Goal: Task Accomplishment & Management: Use online tool/utility

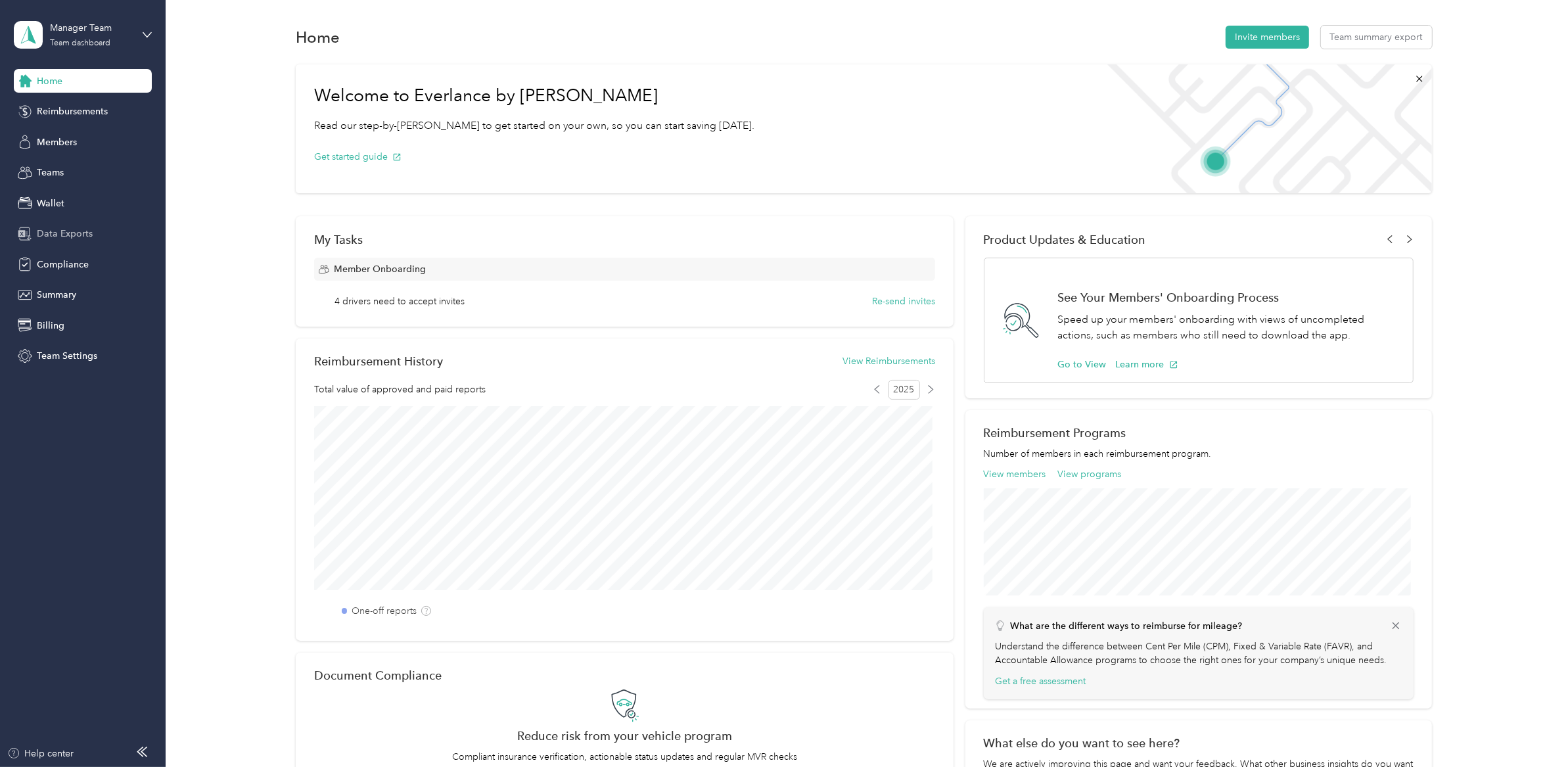
click at [67, 236] on span "Data Exports" at bounding box center [64, 234] width 56 height 13
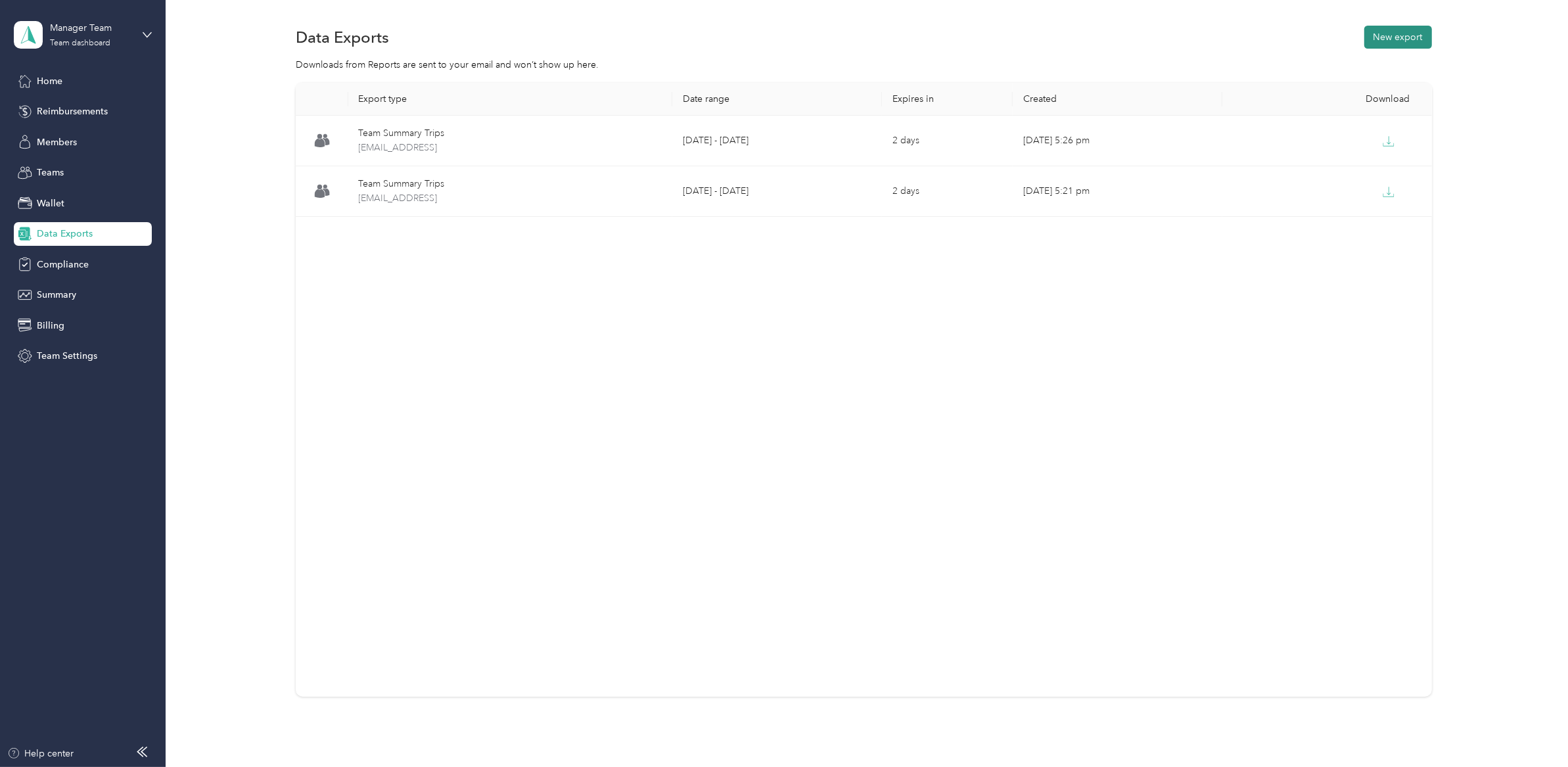
click at [1404, 35] on button "New export" at bounding box center [1398, 38] width 67 height 23
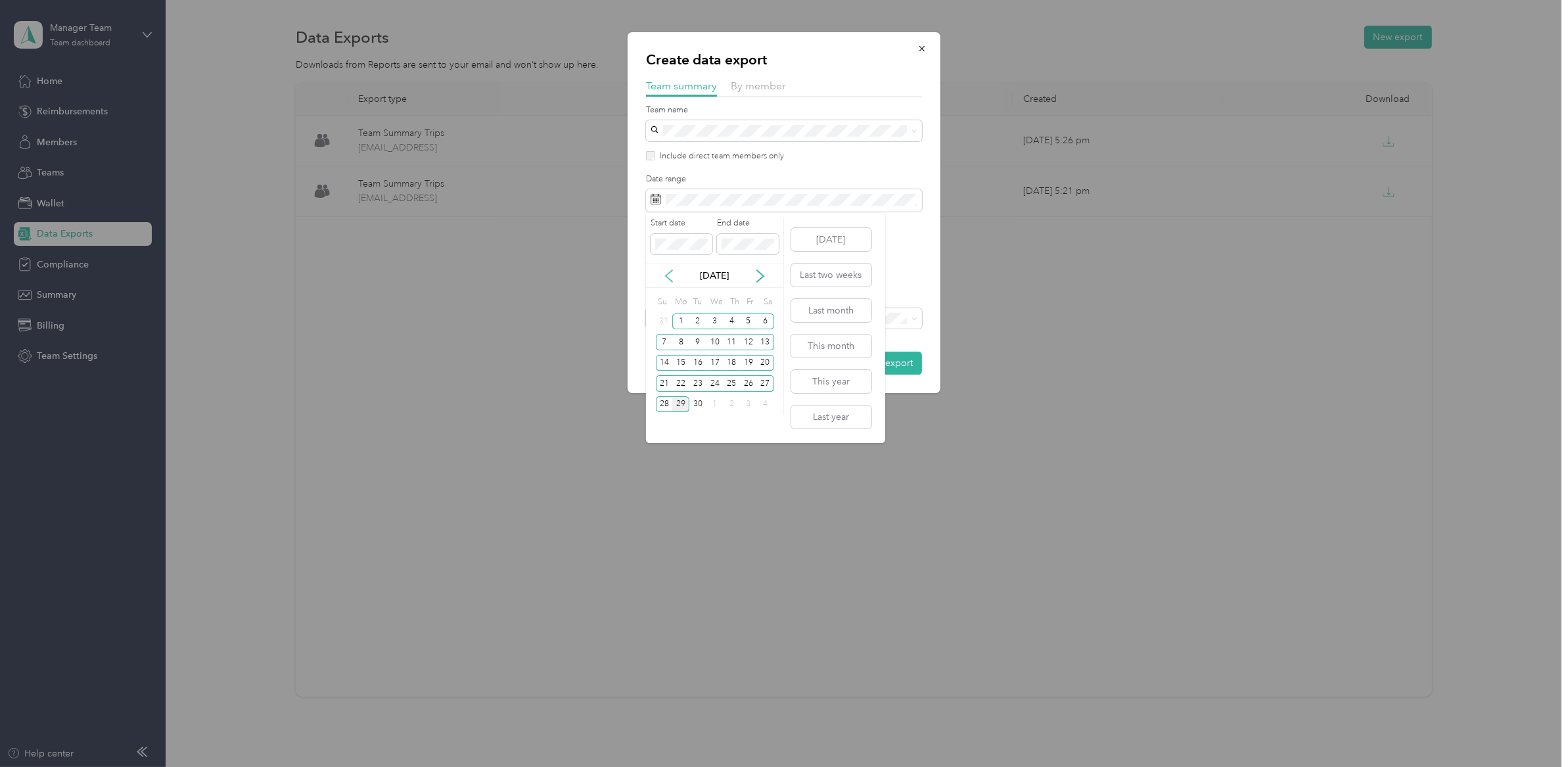
click at [674, 273] on icon at bounding box center [670, 276] width 13 height 13
click at [744, 319] on div "1" at bounding box center [748, 321] width 17 height 16
click at [662, 422] on div "31" at bounding box center [665, 424] width 17 height 16
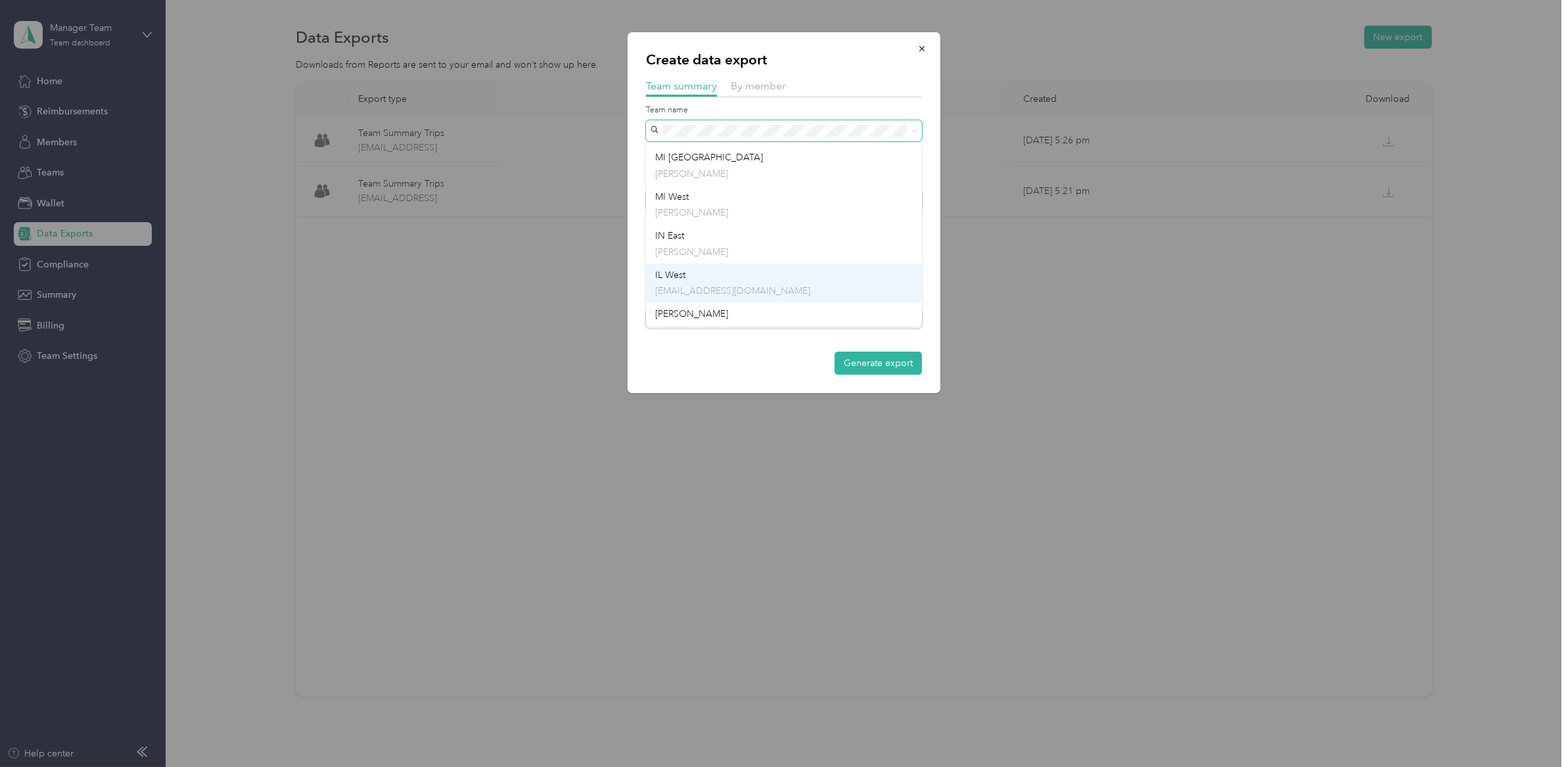
scroll to position [363, 0]
click at [756, 296] on div "[PERSON_NAME] No managers" at bounding box center [784, 307] width 258 height 30
click at [763, 84] on span "By member" at bounding box center [758, 86] width 55 height 13
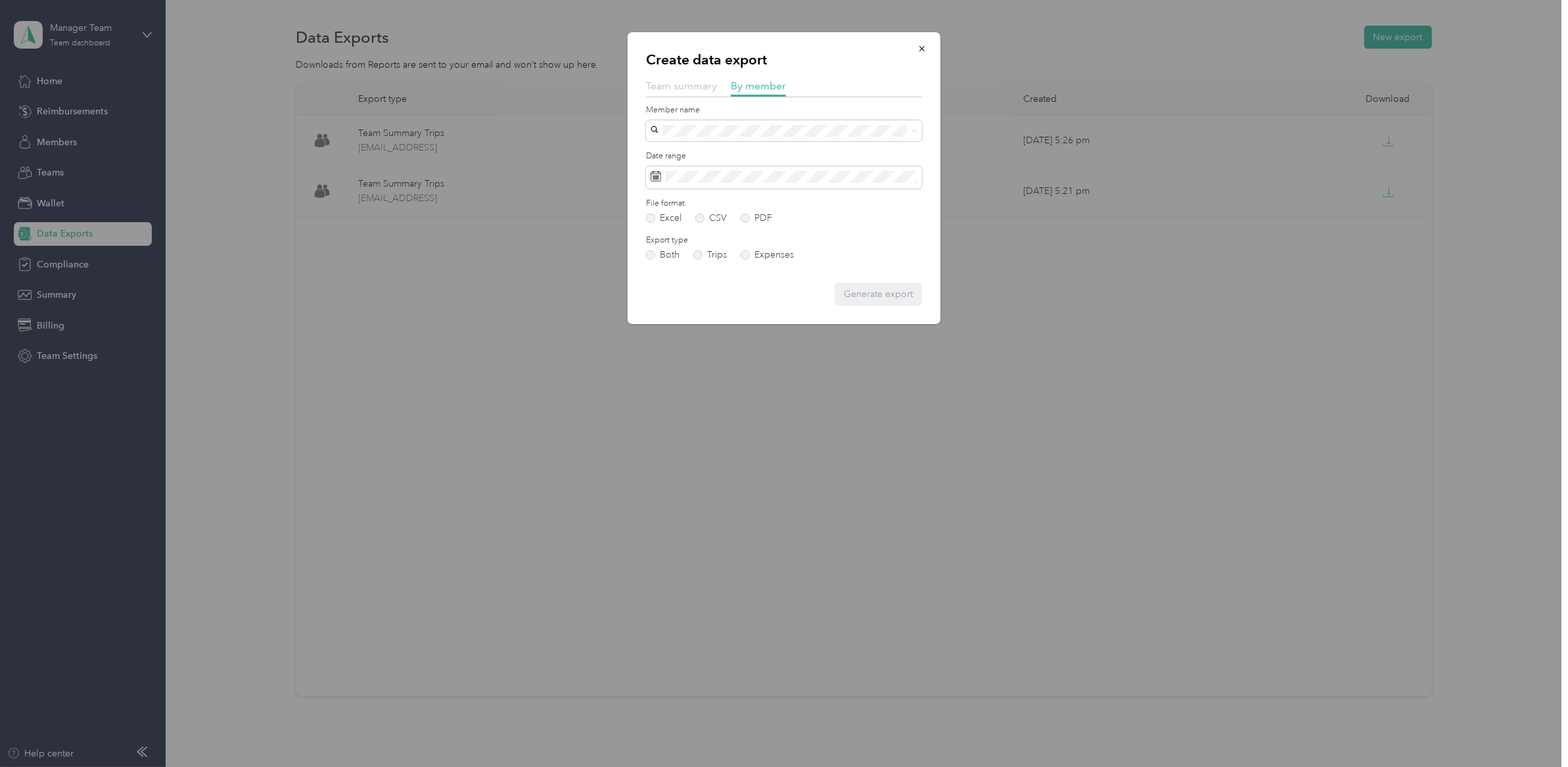
click at [669, 82] on span "Team summary" at bounding box center [682, 86] width 71 height 13
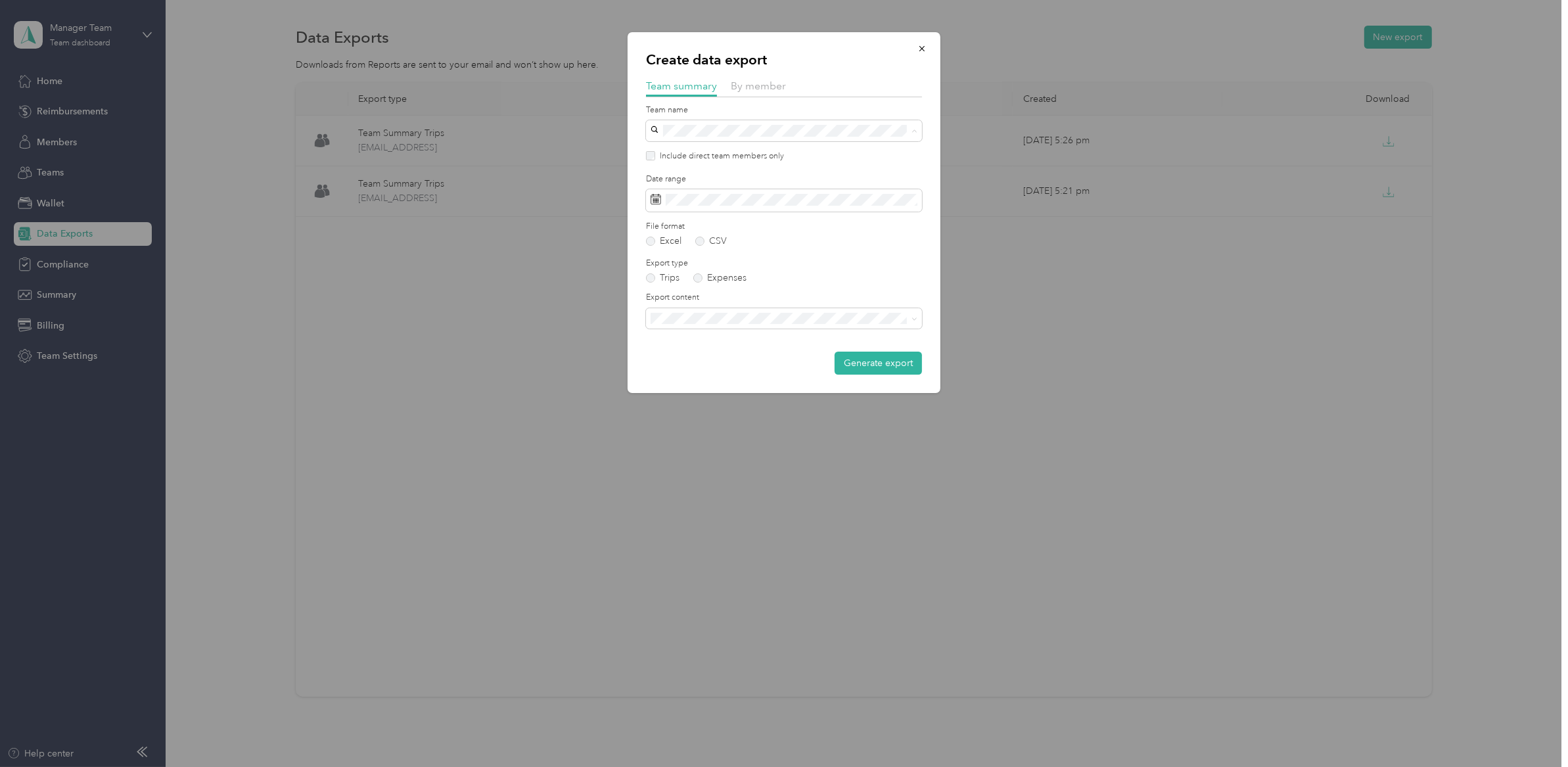
click at [692, 315] on p "No managers" at bounding box center [784, 316] width 258 height 13
click at [724, 362] on span "Summary and full trips list" at bounding box center [707, 362] width 105 height 12
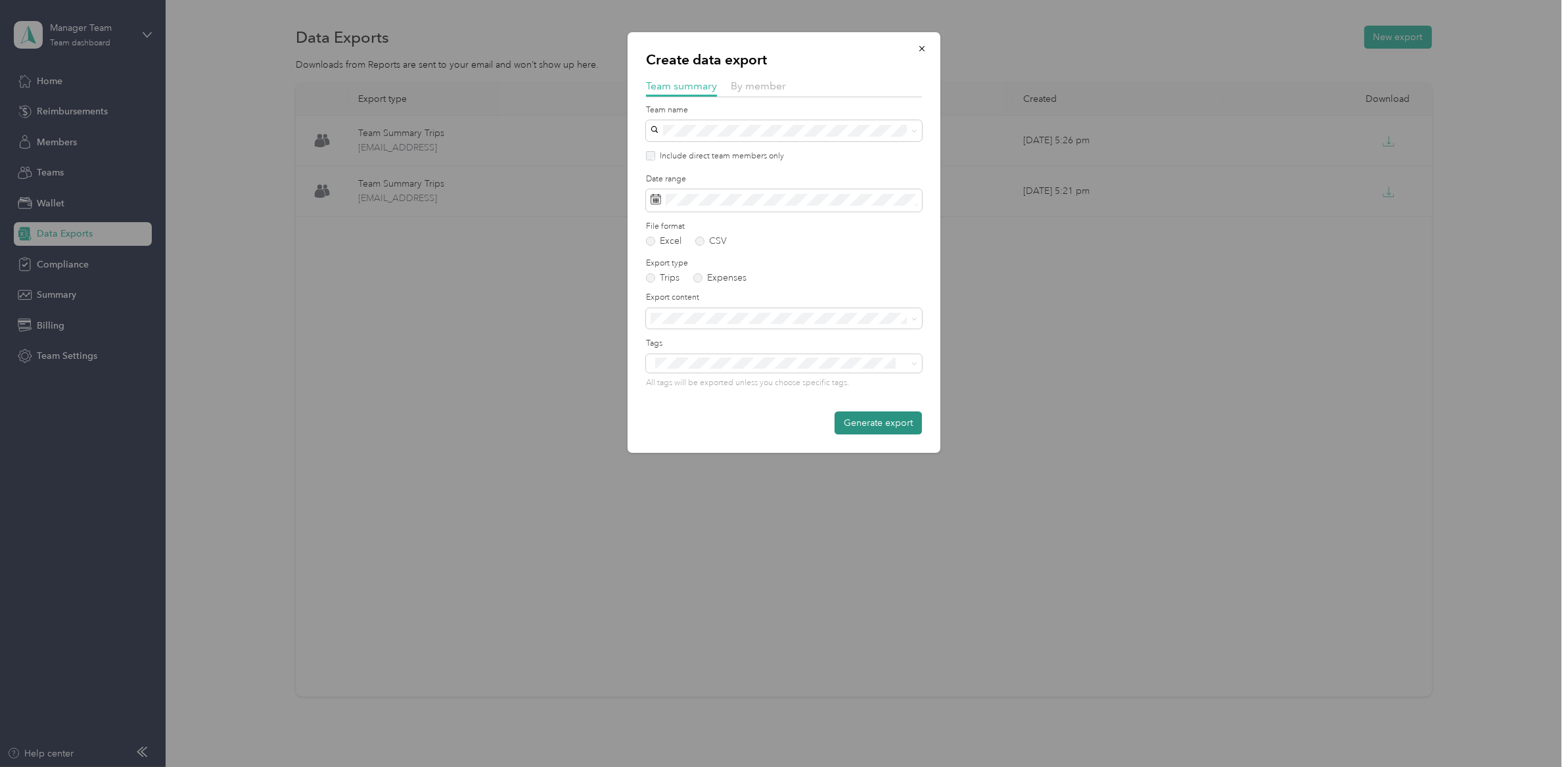
click at [894, 422] on button "Generate export" at bounding box center [878, 423] width 88 height 23
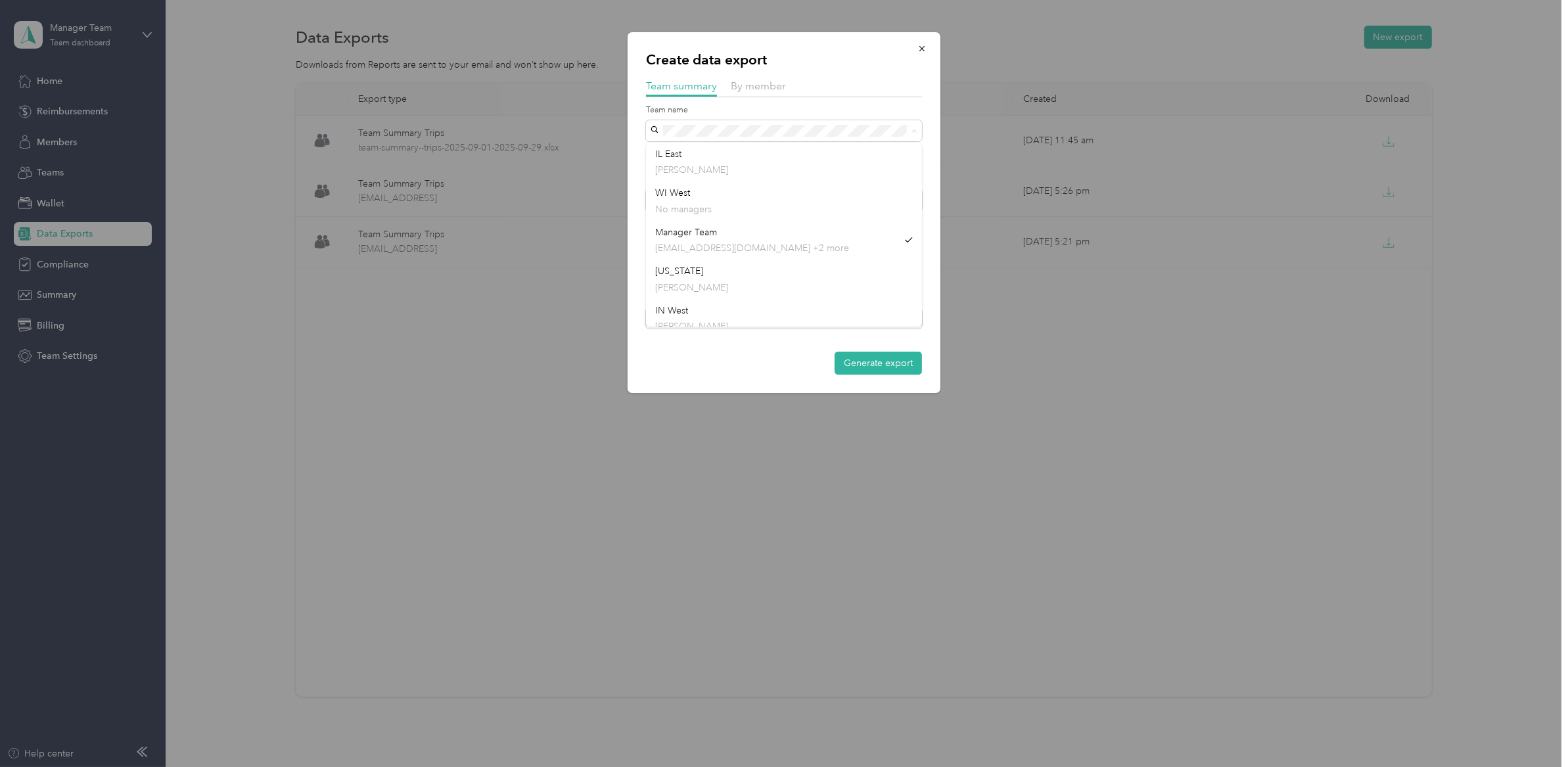
scroll to position [363, 0]
click at [727, 304] on div "[PERSON_NAME] No managers" at bounding box center [784, 305] width 258 height 30
click at [714, 363] on span "Summary and full trips list" at bounding box center [707, 363] width 105 height 12
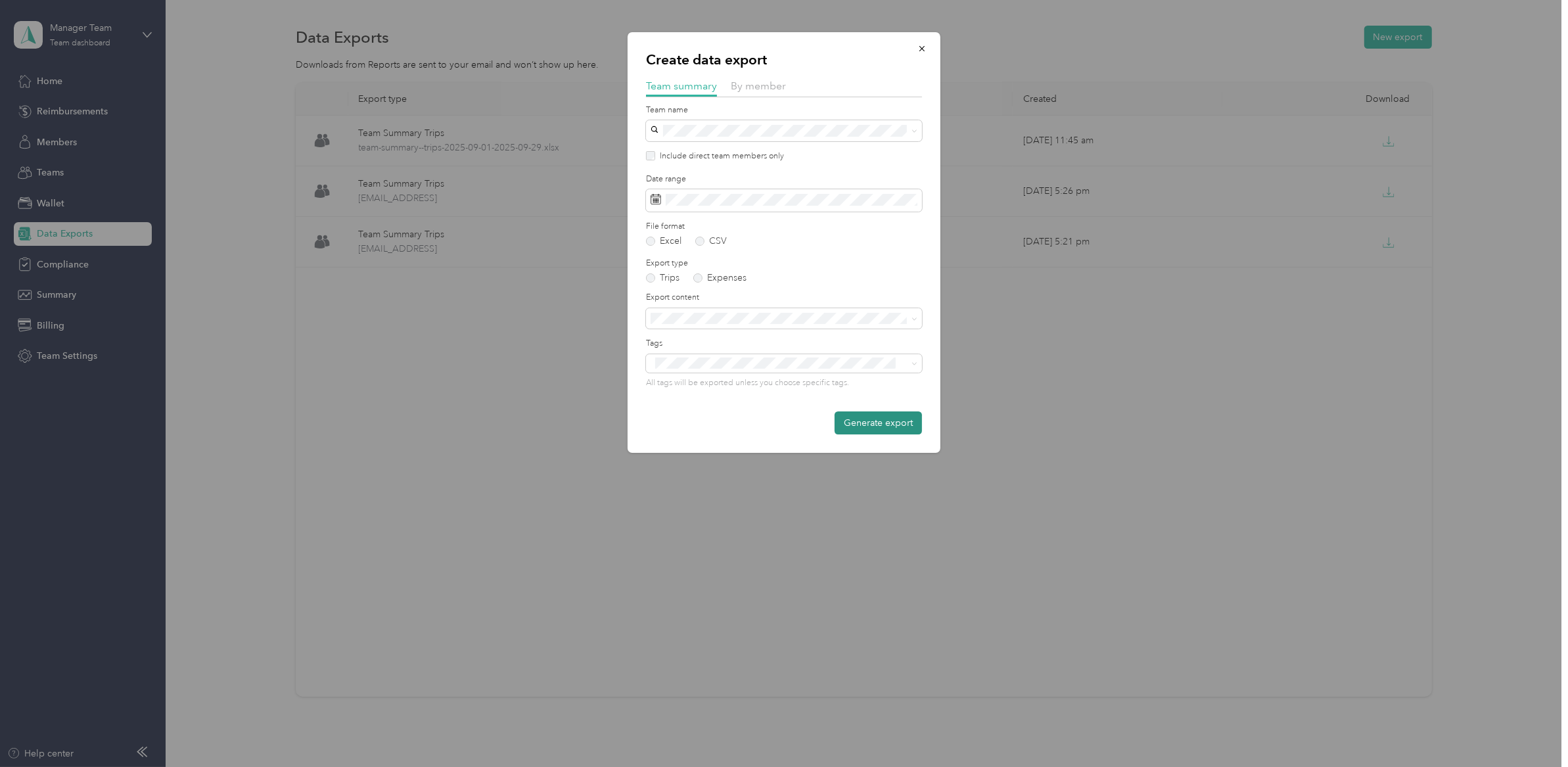
click at [874, 427] on button "Generate export" at bounding box center [878, 423] width 88 height 23
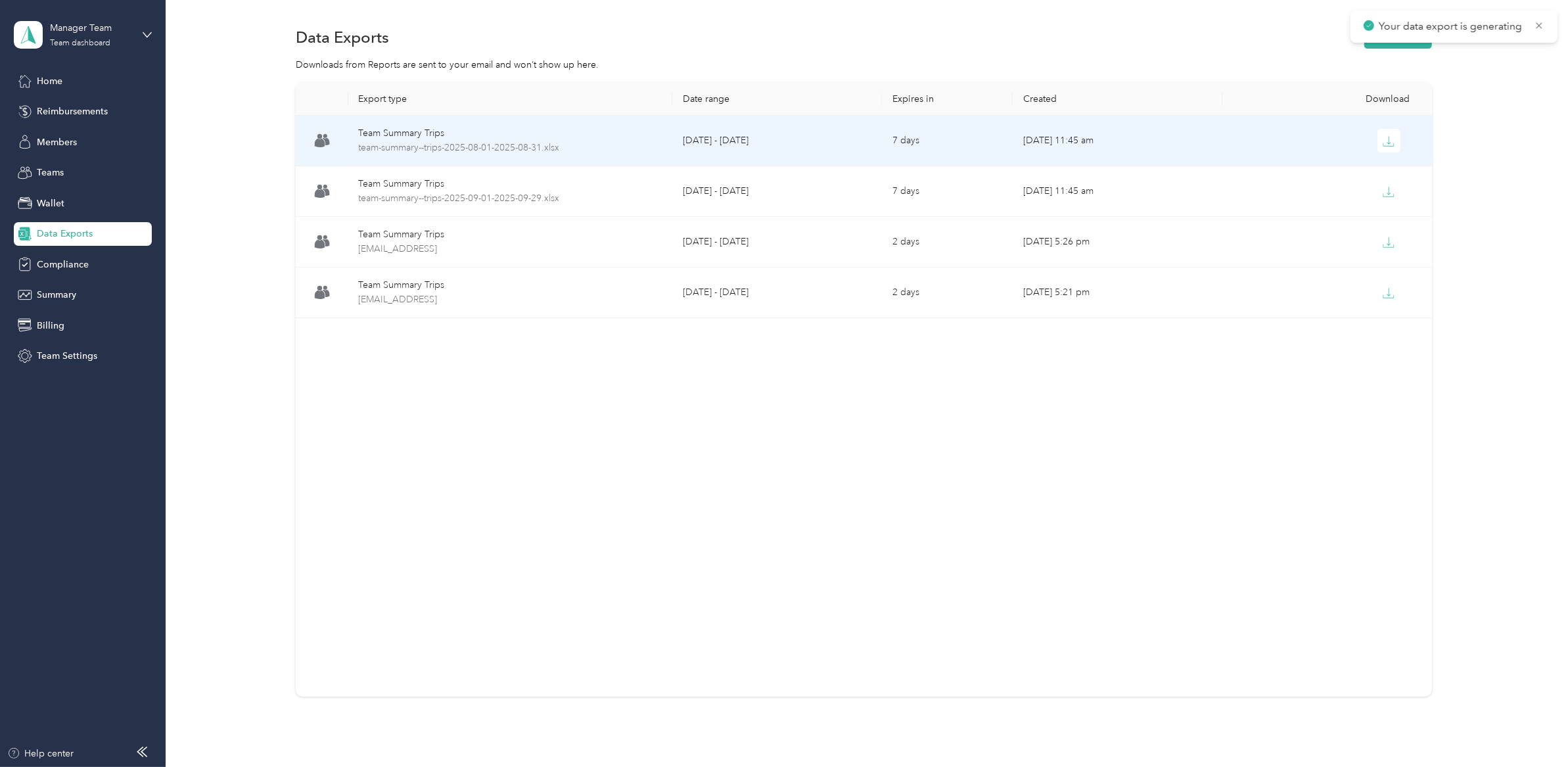
click at [797, 131] on td "[DATE] - [DATE]" at bounding box center [777, 141] width 210 height 51
click at [1378, 142] on button "button" at bounding box center [1389, 141] width 24 height 24
